Goal: Check status: Check status

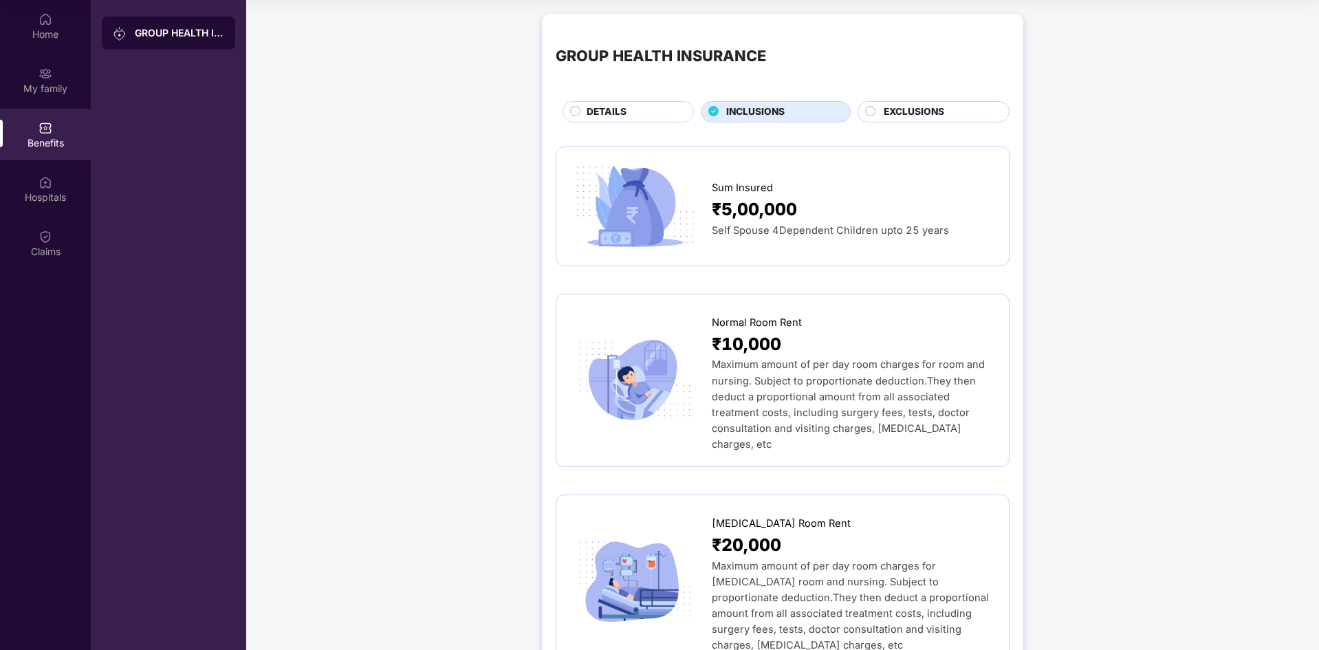
scroll to position [1095, 0]
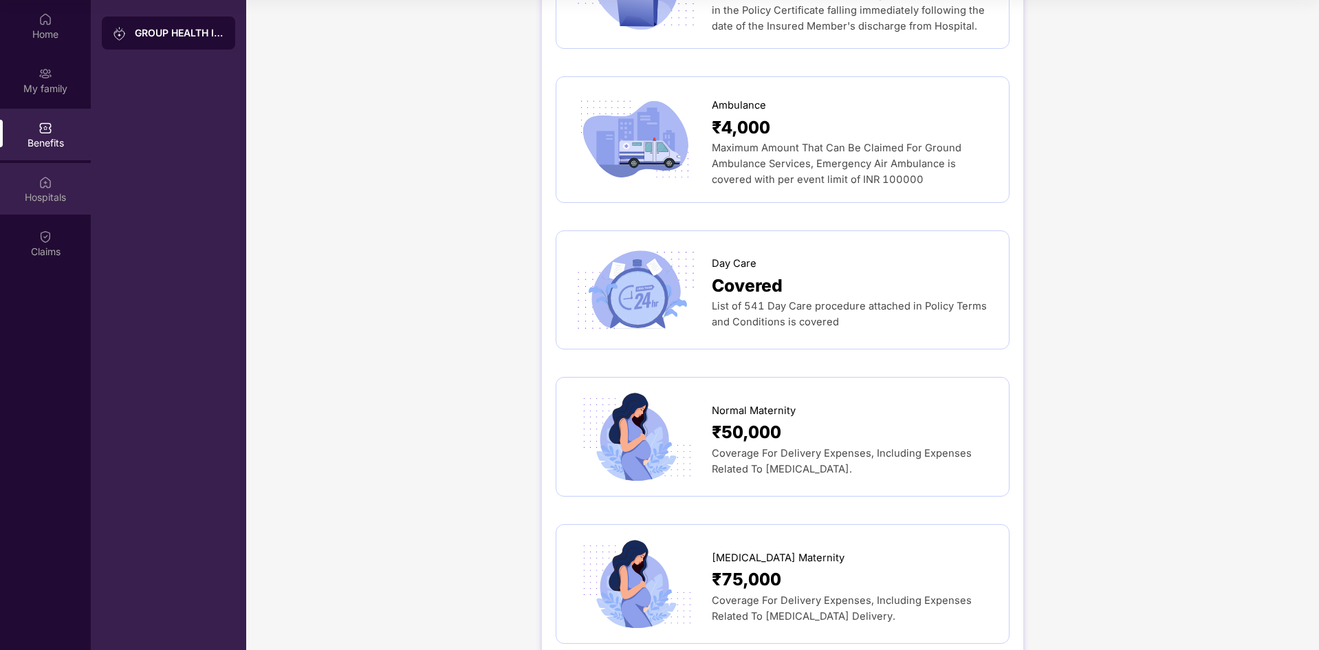
click at [38, 200] on div "Hospitals" at bounding box center [45, 198] width 91 height 14
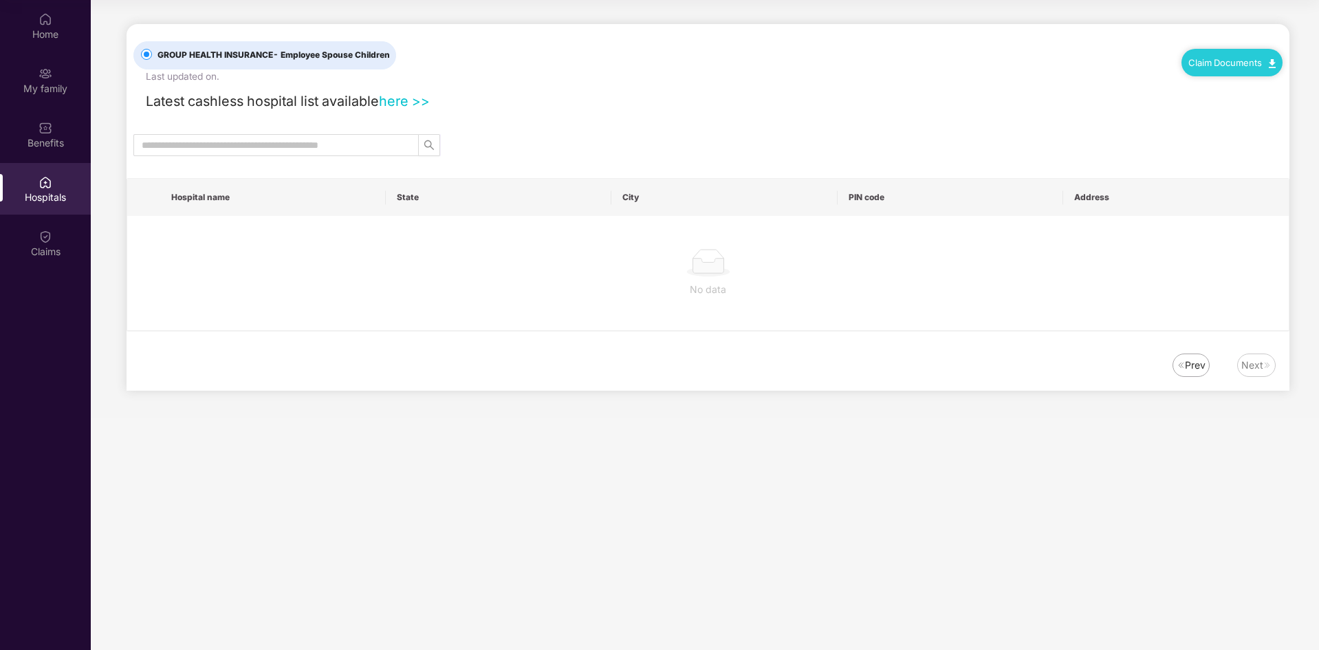
scroll to position [0, 0]
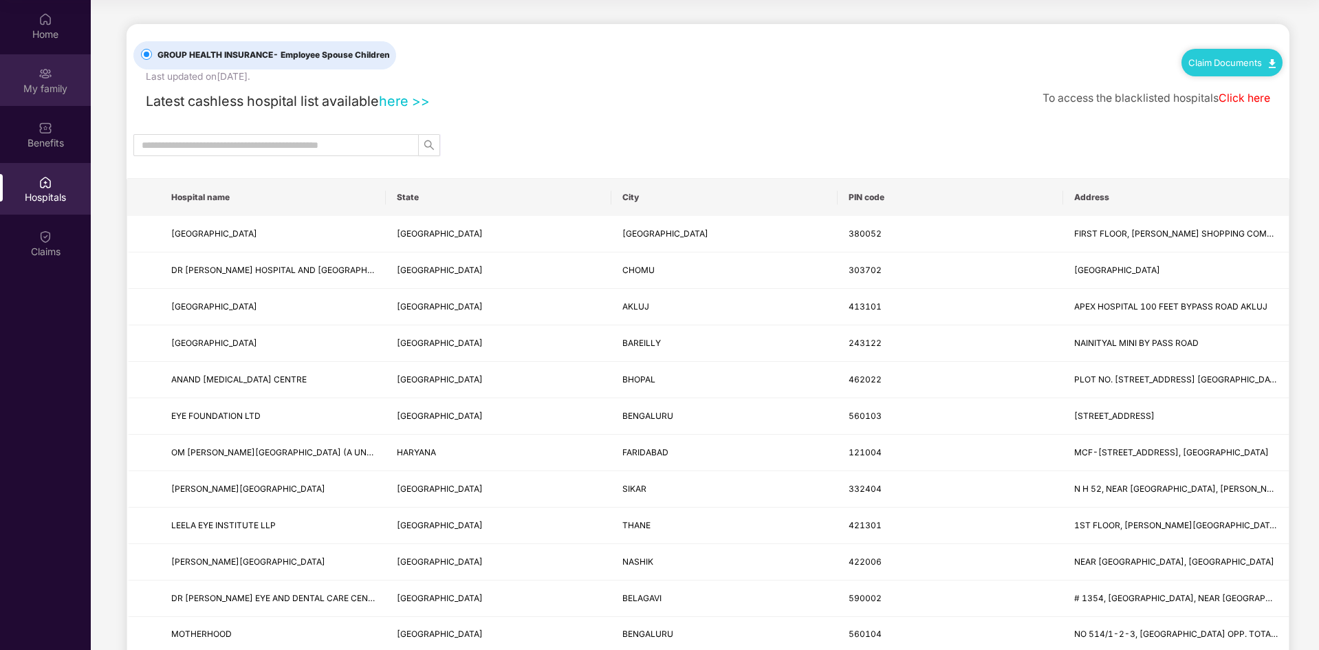
click at [56, 85] on div "My family" at bounding box center [45, 89] width 91 height 14
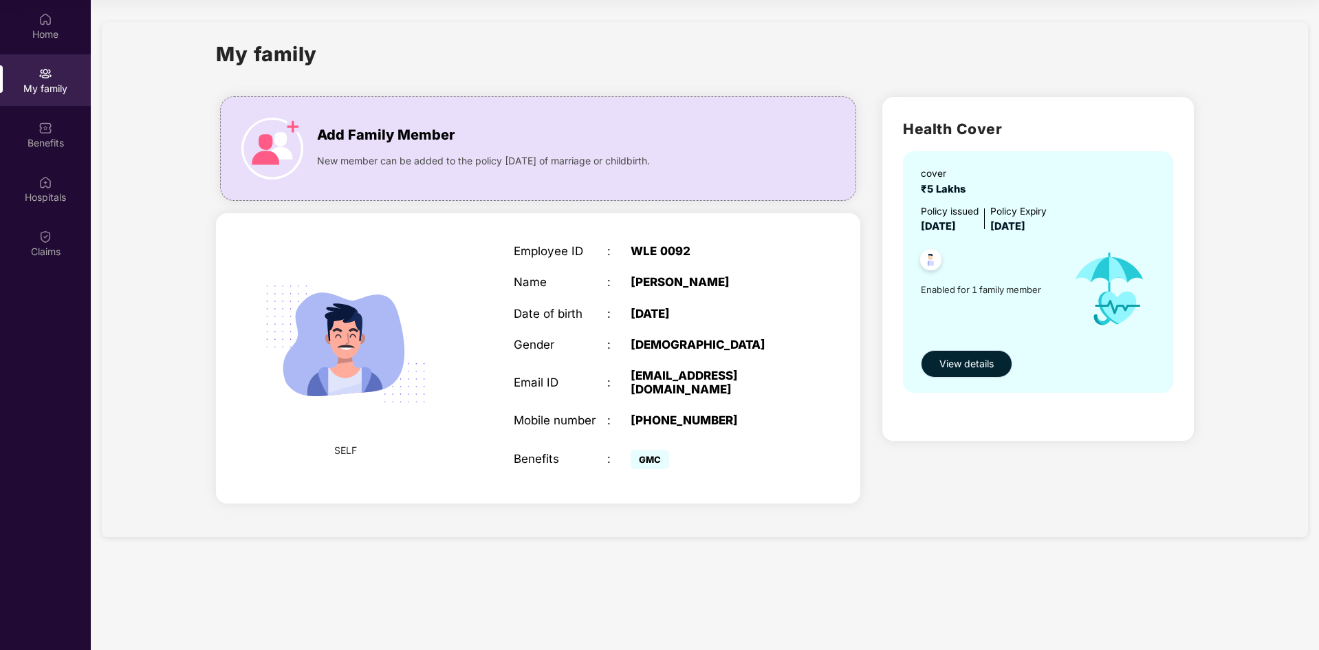
click at [972, 354] on button "View details" at bounding box center [966, 364] width 91 height 28
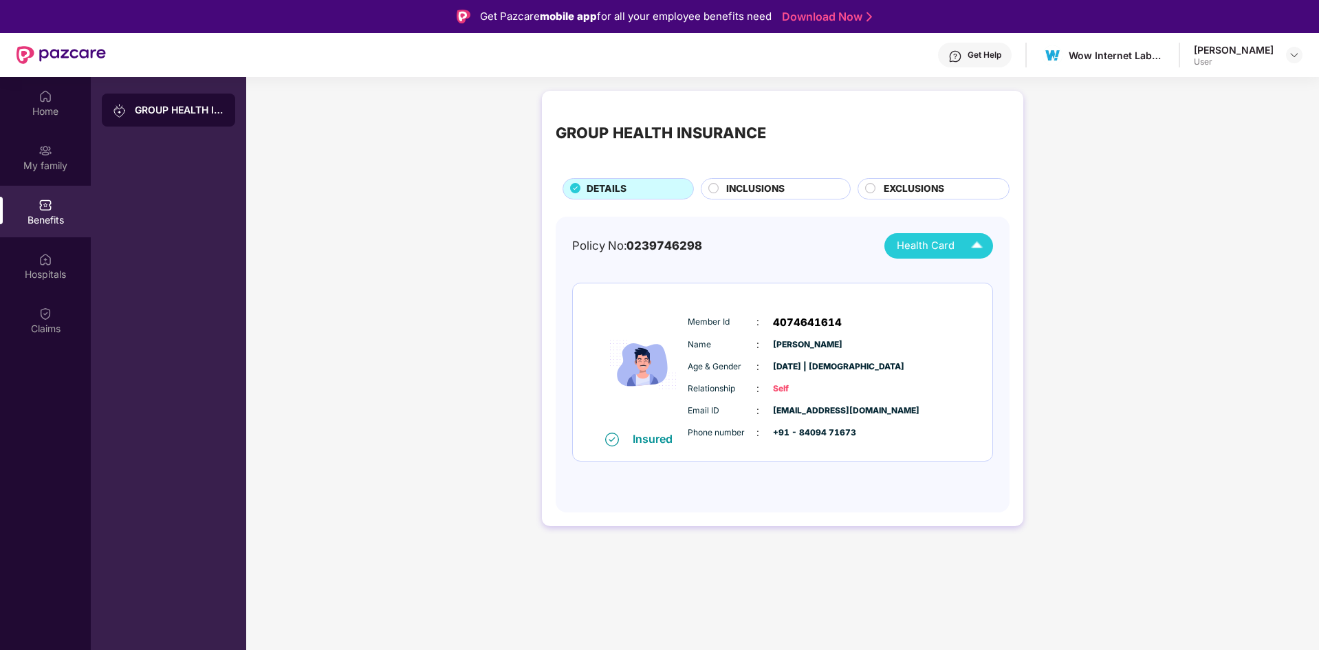
click at [931, 251] on span "Health Card" at bounding box center [926, 246] width 58 height 16
click at [932, 277] on div "[PERSON_NAME]" at bounding box center [939, 277] width 91 height 15
